Goal: Task Accomplishment & Management: Use online tool/utility

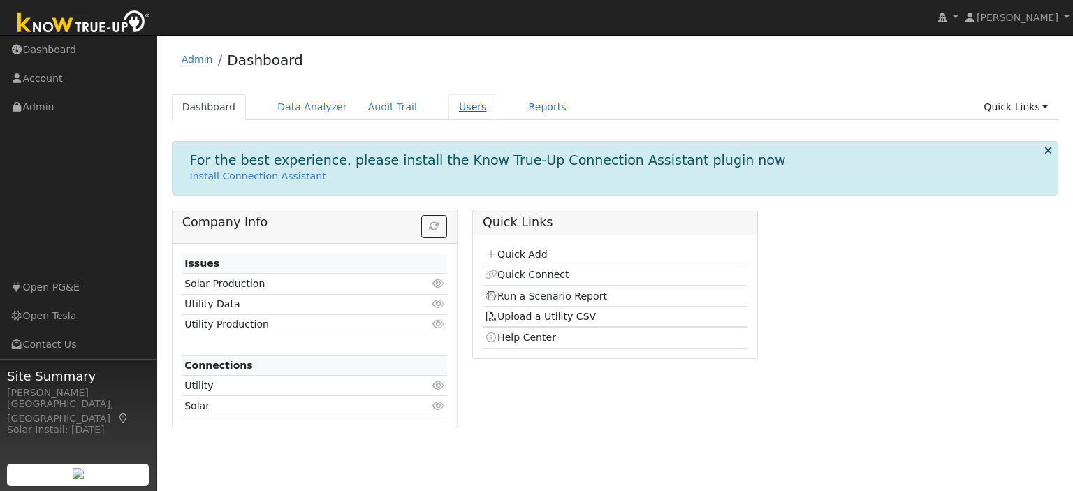
click at [448, 108] on link "Users" at bounding box center [472, 107] width 49 height 26
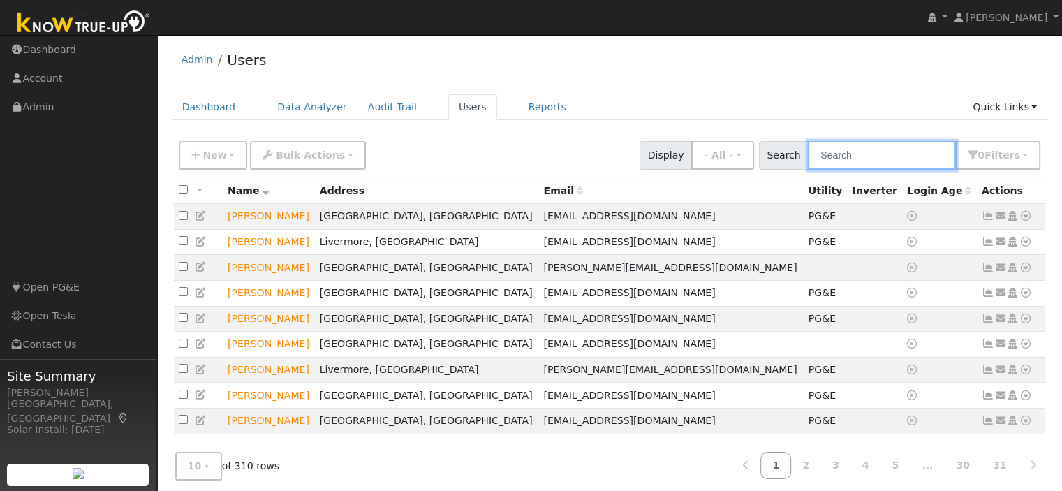
click at [839, 156] on input "text" at bounding box center [882, 155] width 148 height 29
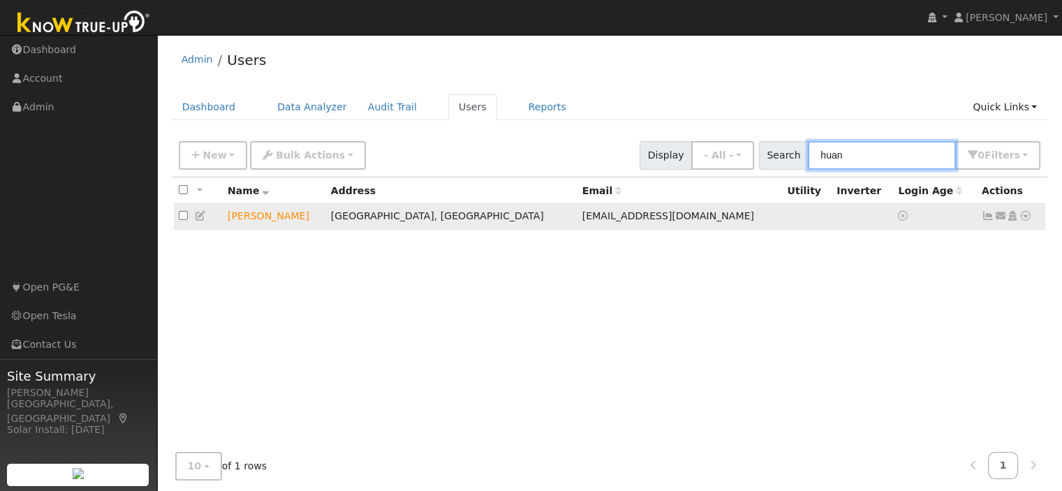
type input "huan"
click at [1026, 217] on icon at bounding box center [1026, 216] width 13 height 10
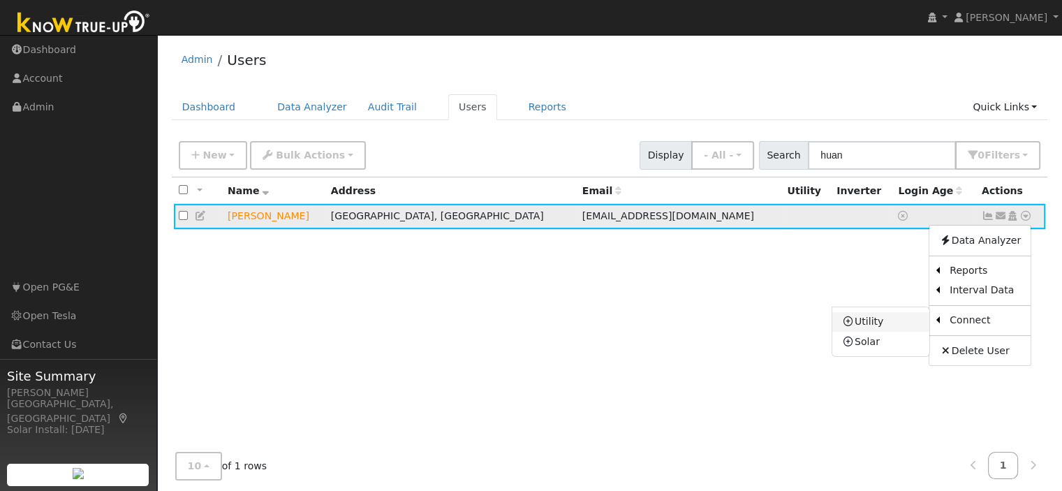
click at [880, 318] on link "Utility" at bounding box center [881, 322] width 97 height 20
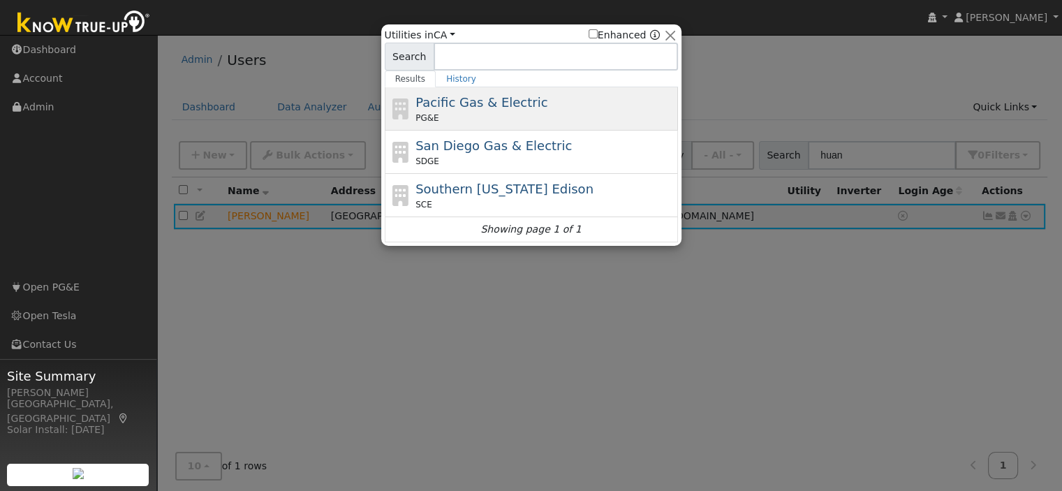
click at [430, 106] on span "Pacific Gas & Electric" at bounding box center [482, 102] width 132 height 15
